Goal: Information Seeking & Learning: Learn about a topic

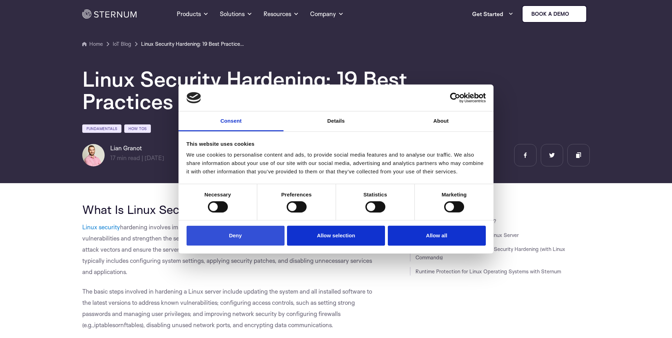
click at [234, 243] on button "Deny" at bounding box center [236, 236] width 98 height 20
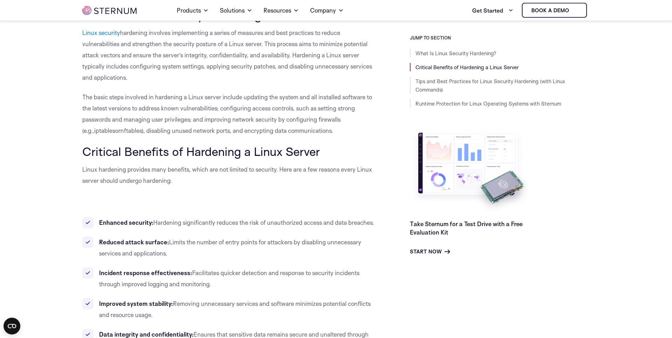
scroll to position [195, 0]
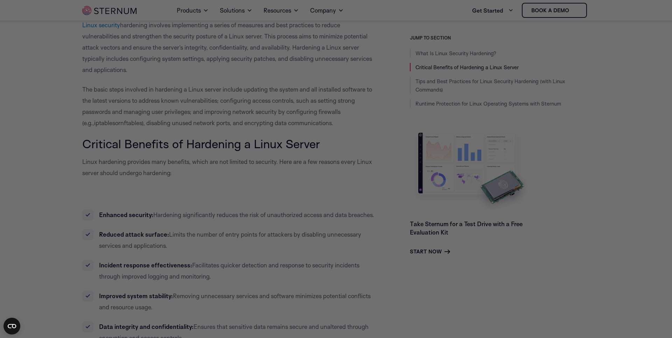
click at [145, 140] on span "Critical Benefits of Hardening a Linux Server" at bounding box center [201, 143] width 238 height 15
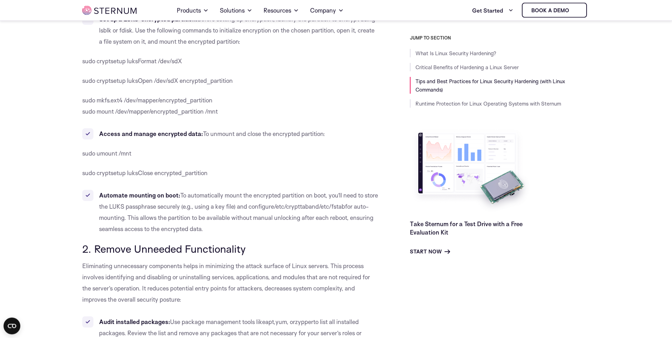
scroll to position [833, 0]
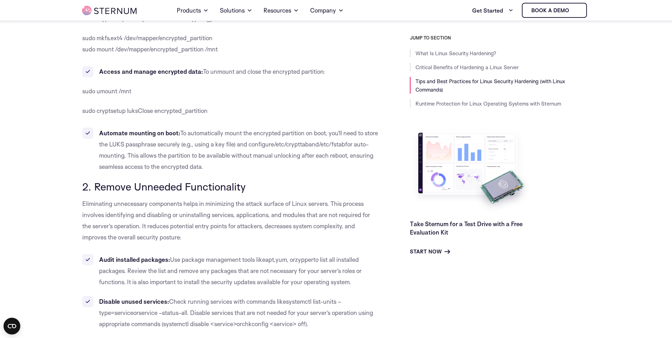
click at [182, 189] on span "2. Remove Unneeded Functionality" at bounding box center [163, 186] width 163 height 13
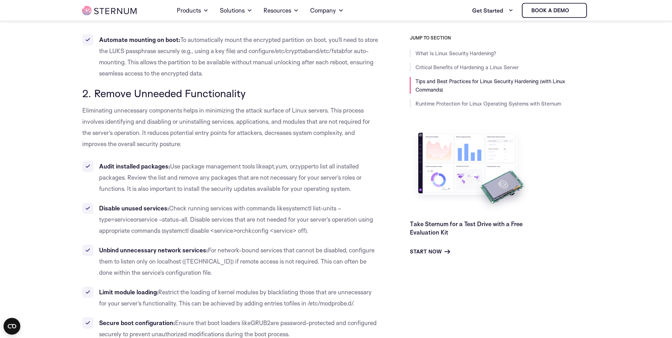
scroll to position [953, 0]
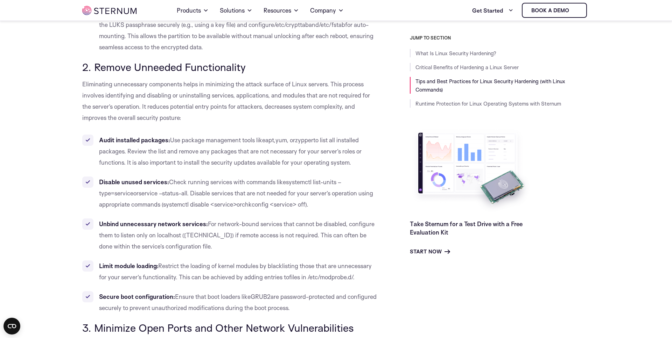
click at [348, 236] on span "For network-bound services that cannot be disabled, configure them to listen on…" at bounding box center [236, 235] width 275 height 30
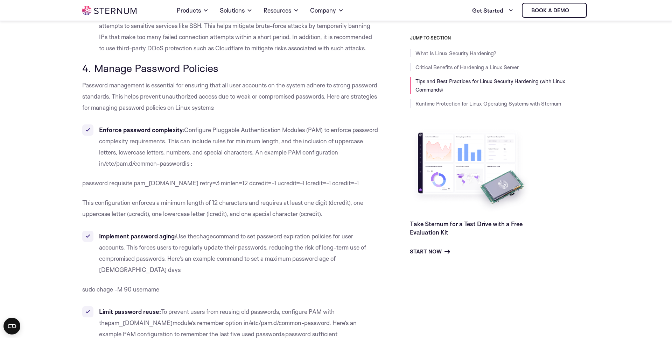
scroll to position [1831, 0]
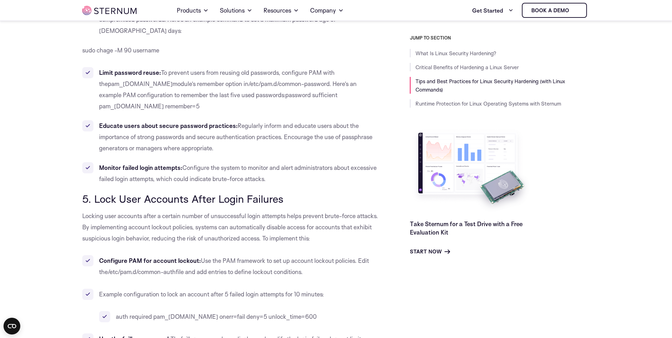
click at [283, 192] on span "5. Lock User Accounts After Login Failures" at bounding box center [182, 198] width 201 height 13
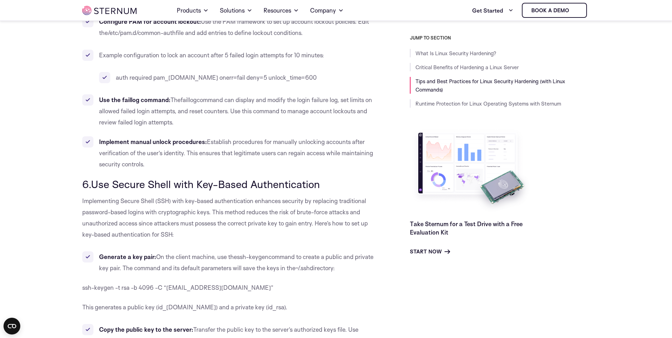
scroll to position [1871, 0]
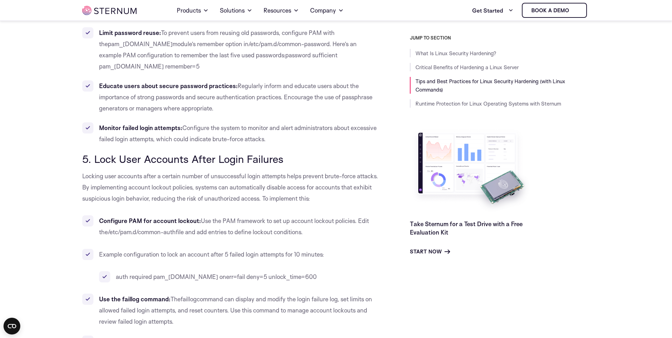
click at [126, 153] on span "5. Lock User Accounts After Login Failures" at bounding box center [182, 159] width 201 height 13
click at [176, 153] on span "5. Lock User Accounts After Login Failures" at bounding box center [182, 159] width 201 height 13
click at [236, 153] on span "5. Lock User Accounts After Login Failures" at bounding box center [182, 159] width 201 height 13
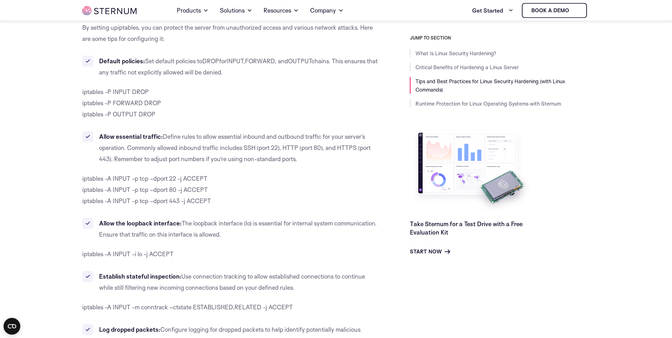
scroll to position [3586, 0]
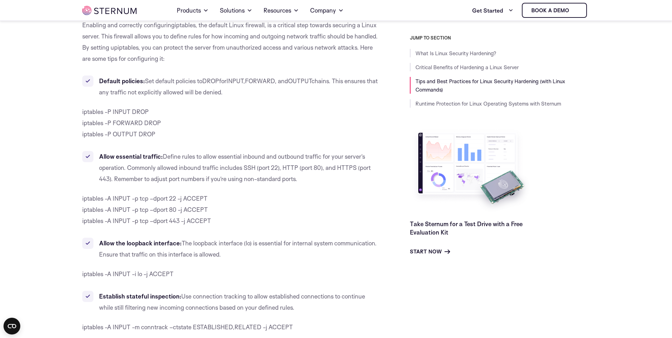
click at [297, 106] on p "iptables -P INPUT DROP iptables -P FORWARD DROP iptables -P OUTPUT DROP" at bounding box center [230, 123] width 296 height 34
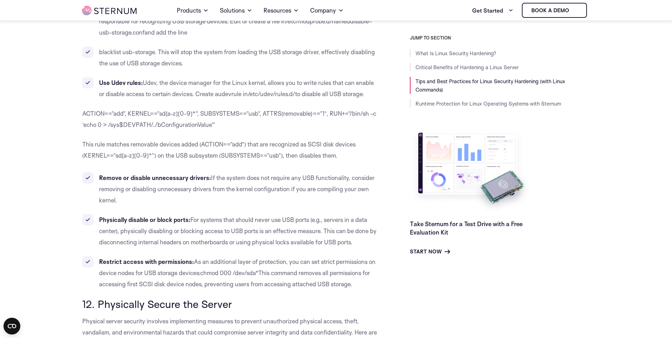
scroll to position [4504, 0]
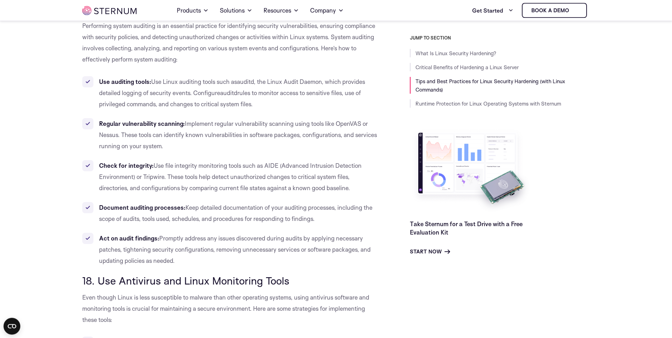
scroll to position [6020, 0]
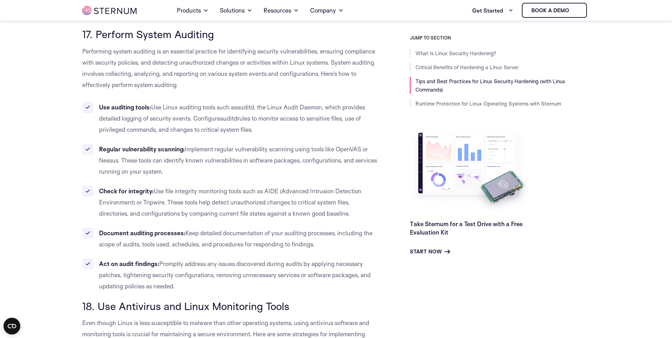
click at [285, 84] on p "Performing system auditing is an essential practice for identifying security vu…" at bounding box center [230, 68] width 296 height 45
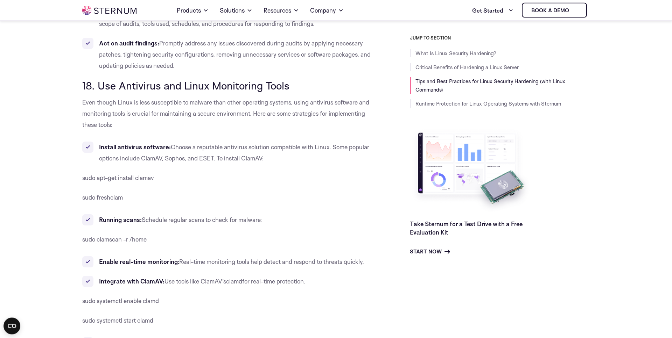
scroll to position [6219, 0]
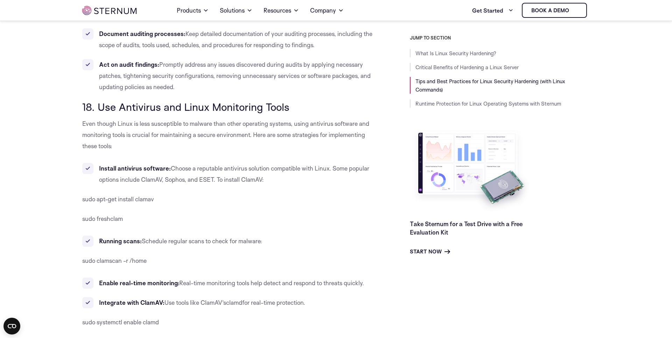
click at [293, 90] on li "Act on audit findings: Promptly address any issues discovered during audits by …" at bounding box center [230, 76] width 296 height 34
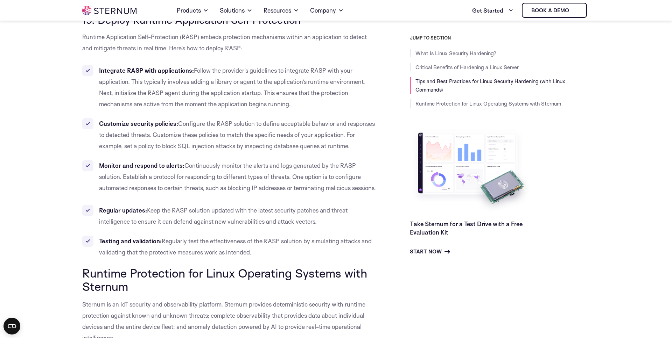
scroll to position [7057, 0]
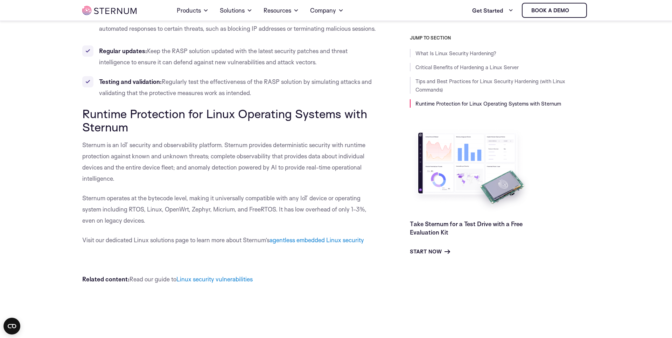
click at [289, 134] on h2 "Runtime Protection for Linux Operating Systems with Sternum" at bounding box center [230, 120] width 296 height 27
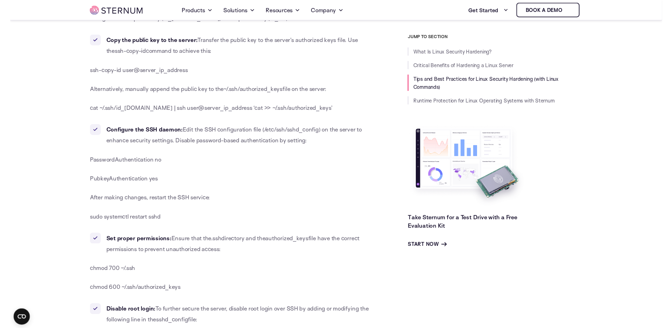
scroll to position [0, 0]
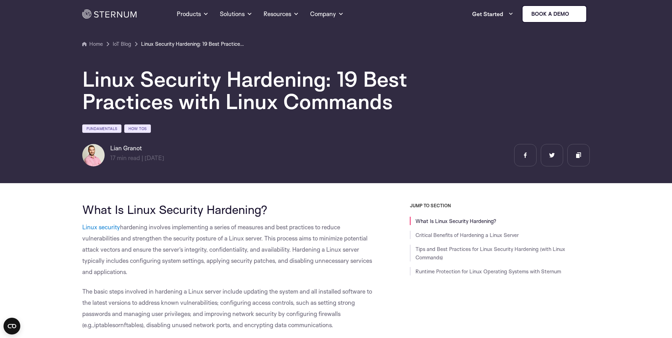
click at [432, 17] on ul "Get Started Free Evaluation Kit Experience all platform features Book a demo" at bounding box center [490, 13] width 194 height 17
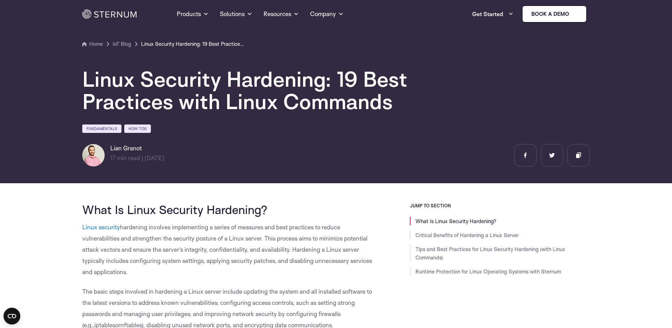
click at [215, 83] on h1 "Linux Security Hardening: 19 Best Practices with Linux Commands" at bounding box center [292, 90] width 420 height 45
